Goal: Find specific page/section: Find specific page/section

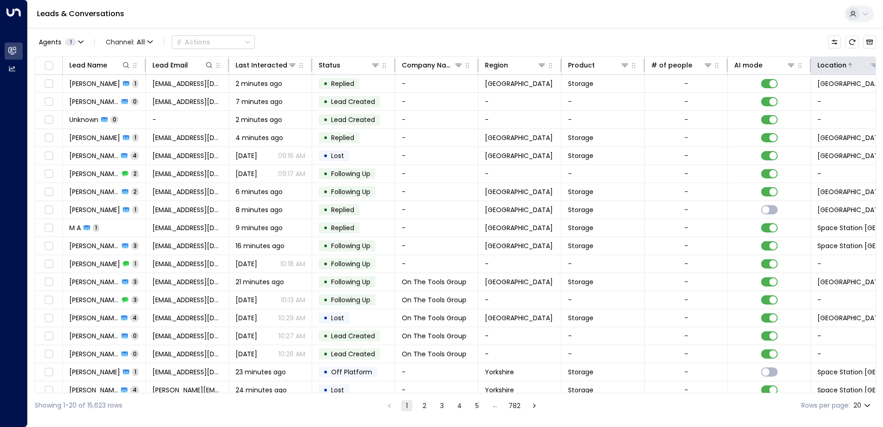
click at [872, 67] on icon at bounding box center [874, 64] width 7 height 7
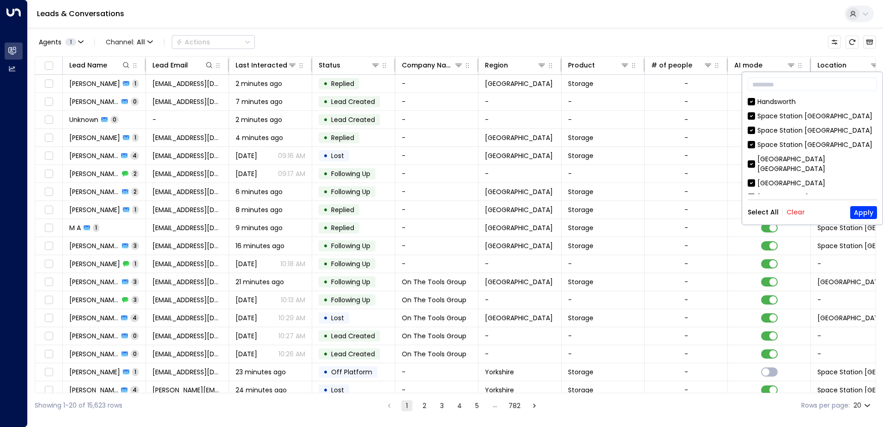
click at [793, 211] on button "Clear" at bounding box center [796, 211] width 18 height 7
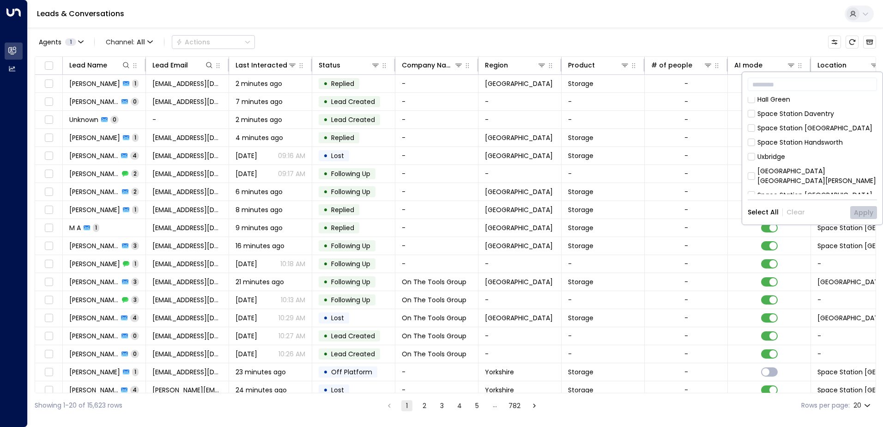
scroll to position [159, 0]
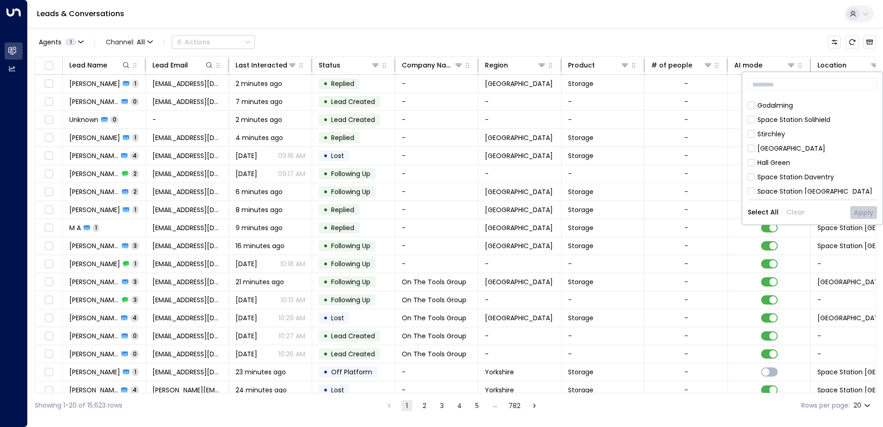
click at [795, 144] on div "[GEOGRAPHIC_DATA]" at bounding box center [792, 149] width 68 height 10
click at [874, 209] on button "Apply" at bounding box center [864, 212] width 27 height 13
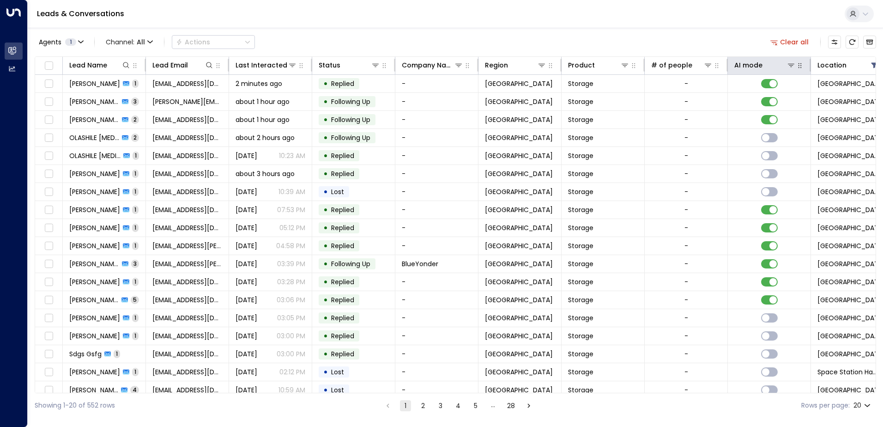
click at [802, 67] on icon "button" at bounding box center [800, 65] width 3 height 5
click at [792, 69] on button at bounding box center [791, 65] width 9 height 9
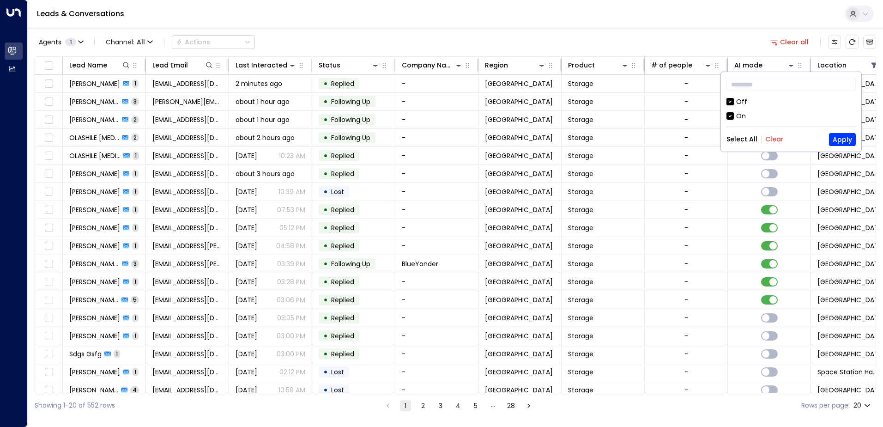
click at [740, 117] on div "On" at bounding box center [742, 116] width 10 height 10
click at [737, 116] on div "On" at bounding box center [742, 116] width 10 height 10
click at [836, 140] on button "Apply" at bounding box center [842, 139] width 27 height 13
